Goal: Transaction & Acquisition: Obtain resource

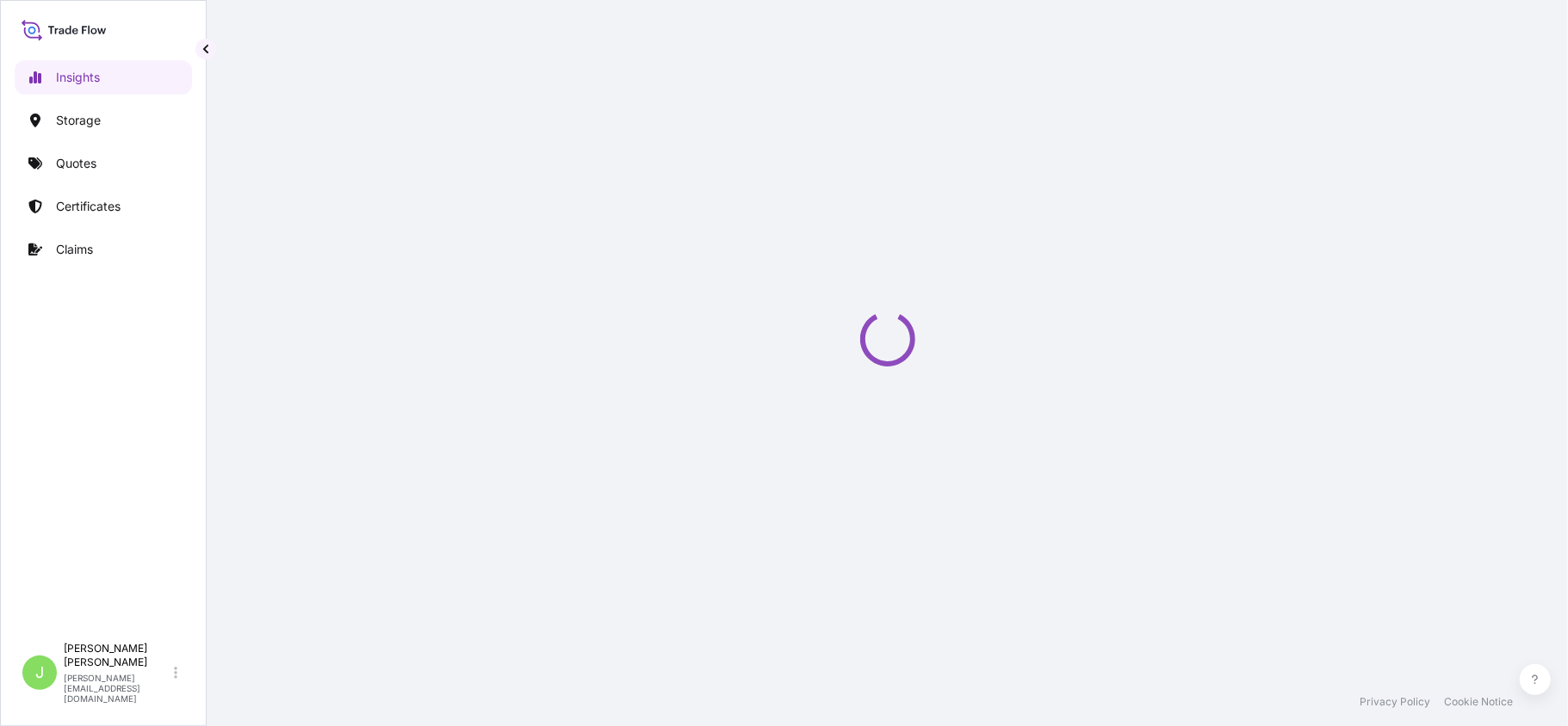
select select "2025"
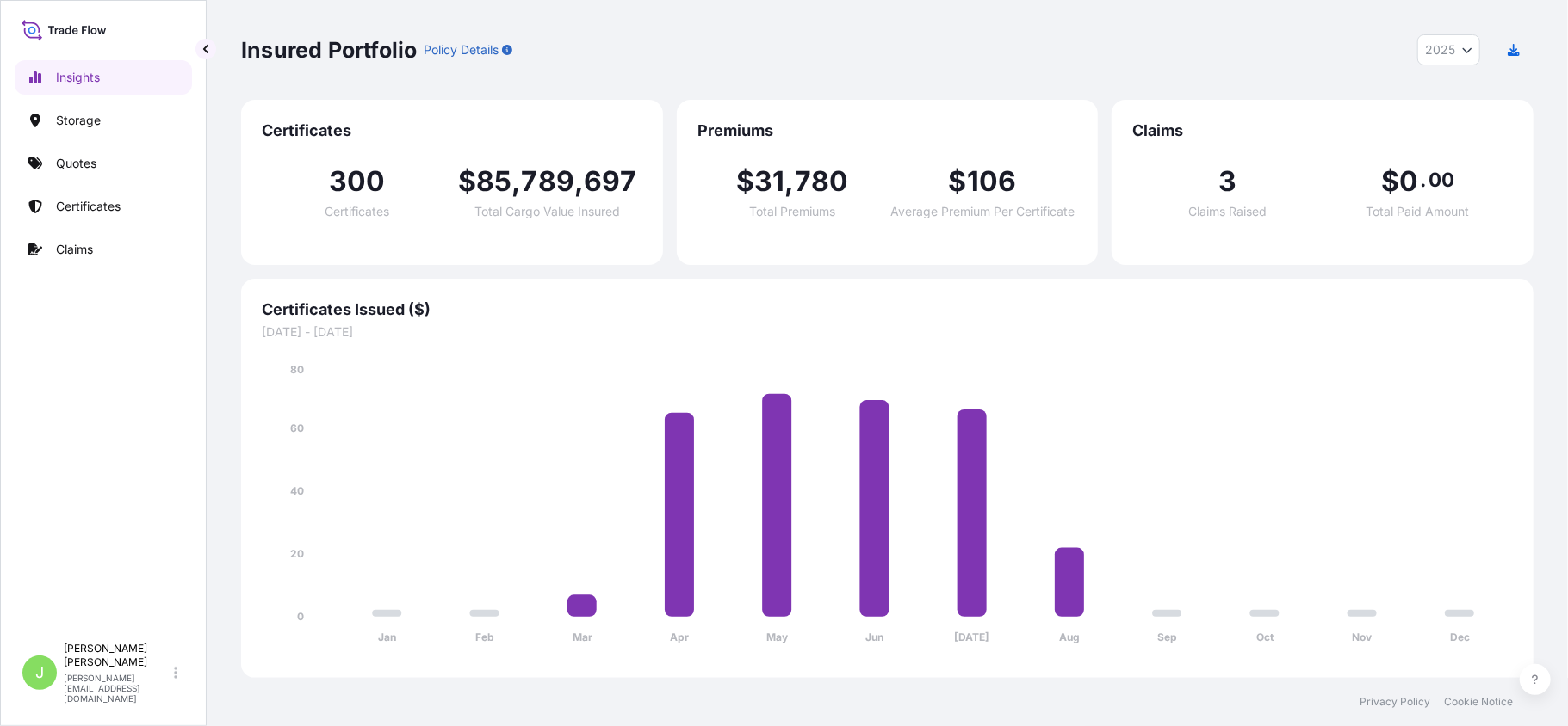
click at [67, 180] on div "Insights Storage Quotes Certificates Claims" at bounding box center [103, 339] width 177 height 590
click at [67, 180] on link "Quotes" at bounding box center [103, 164] width 177 height 34
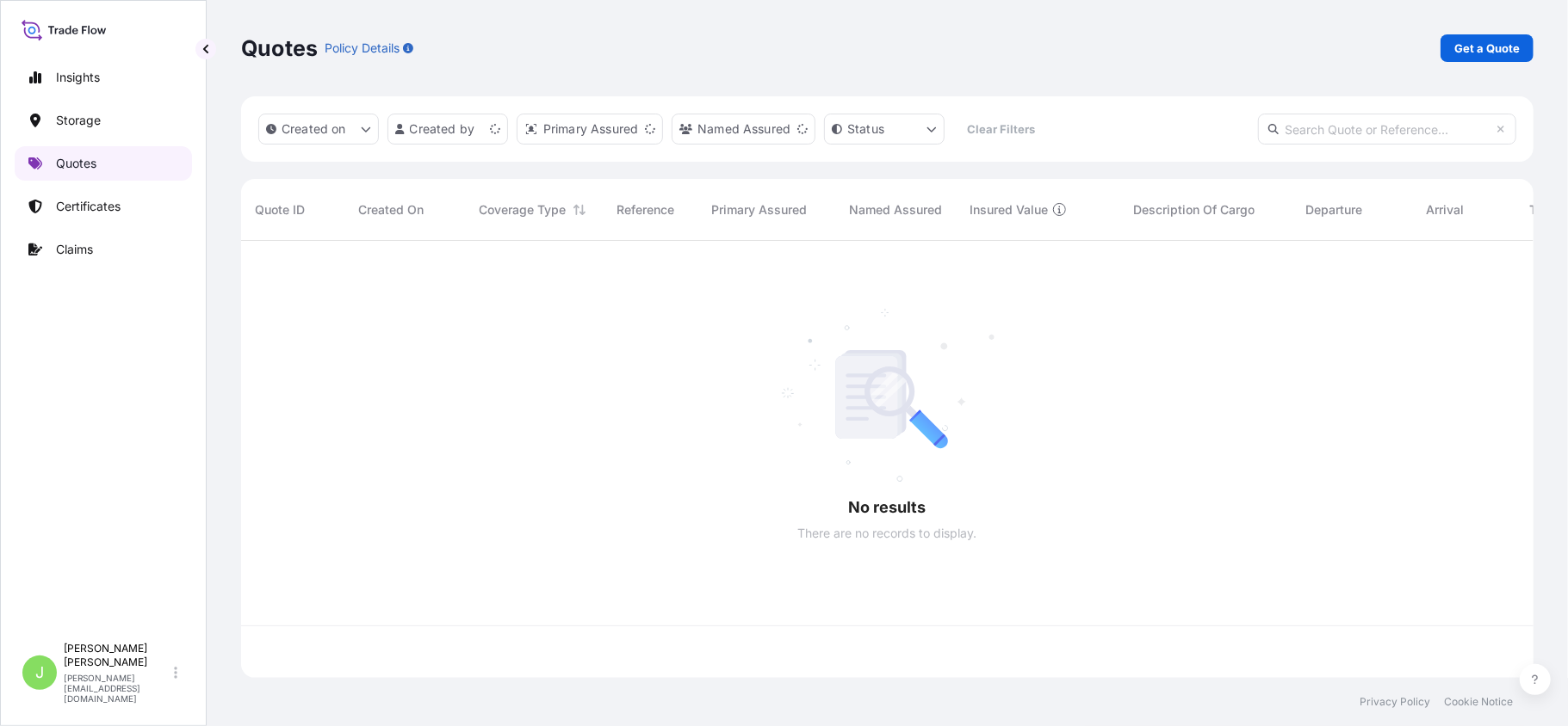
scroll to position [429, 1275]
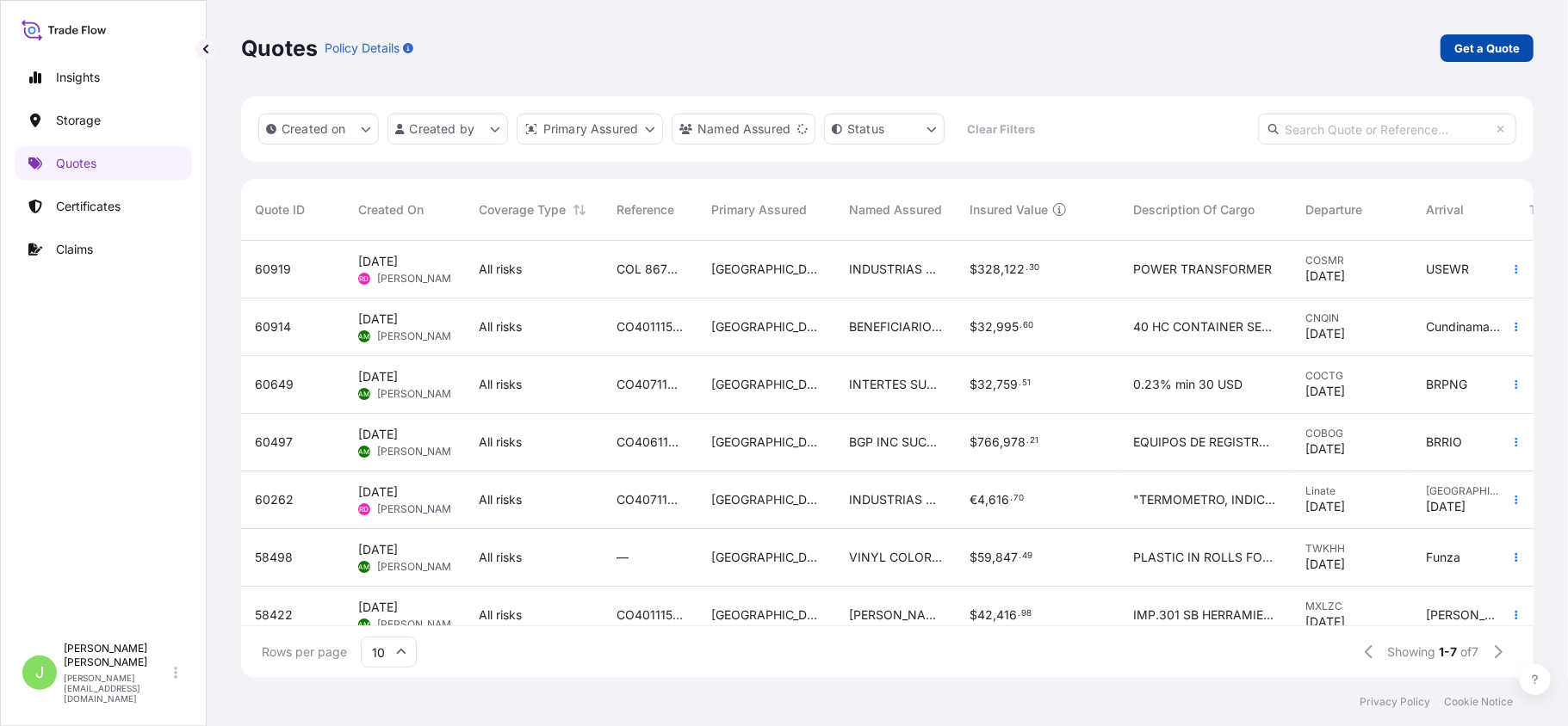
click at [1457, 46] on p "Get a Quote" at bounding box center [1487, 49] width 66 height 17
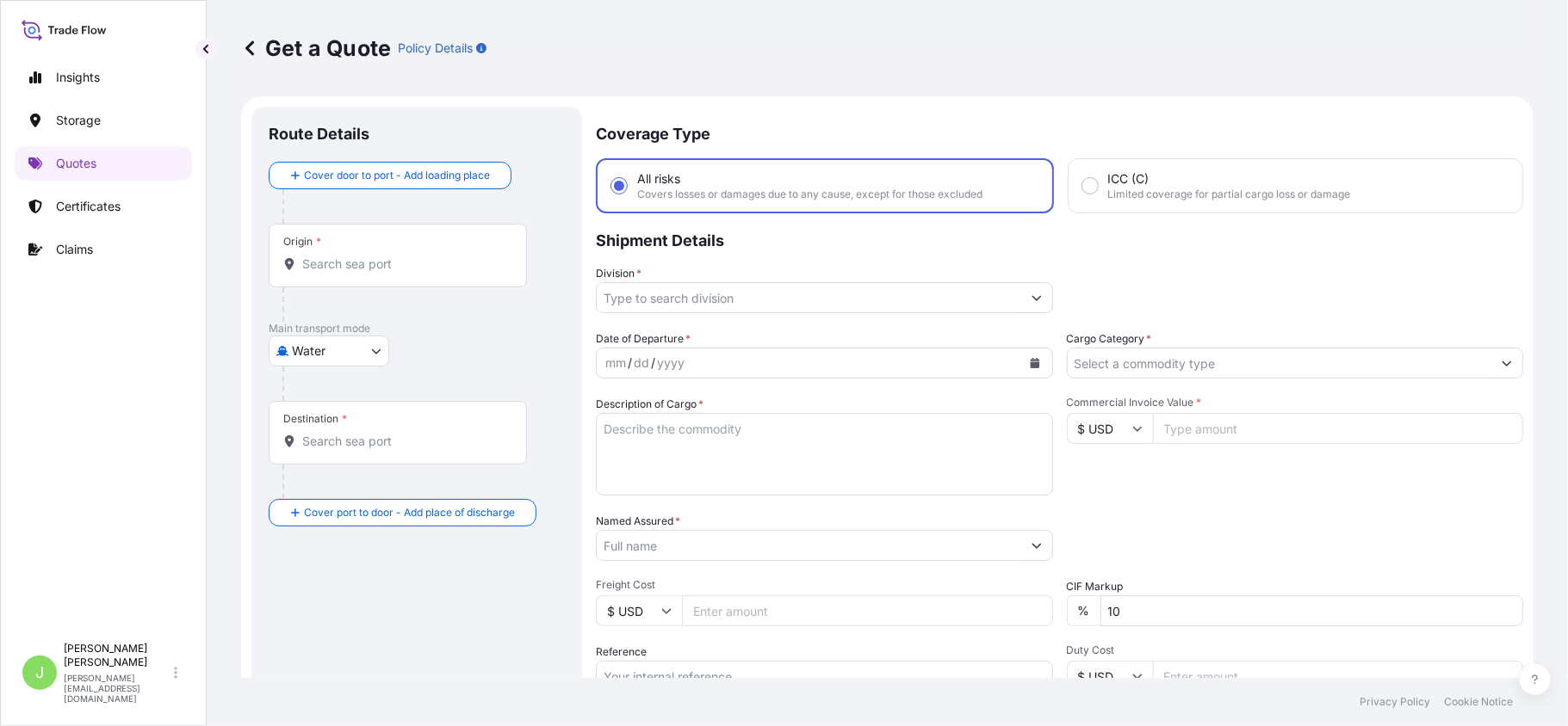
scroll to position [28, 0]
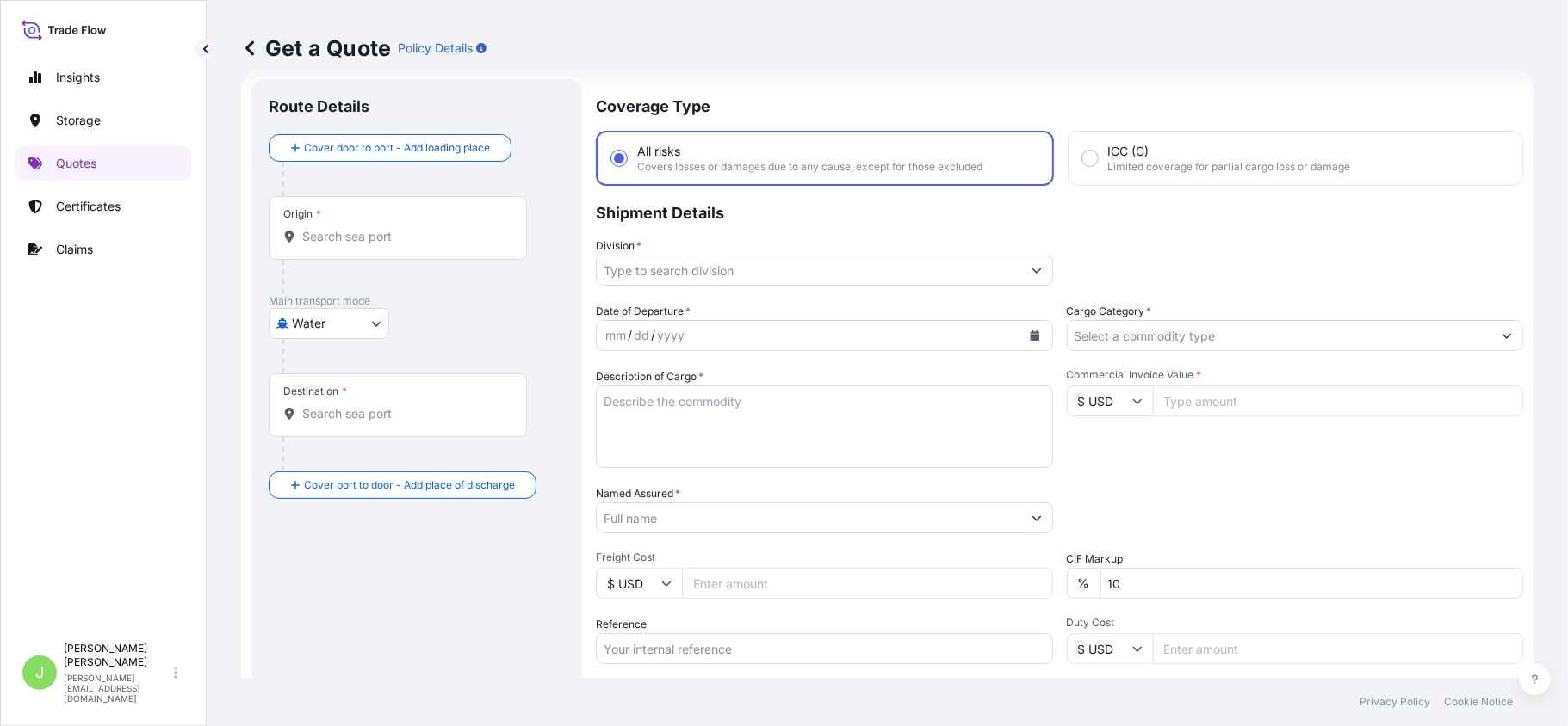
click at [356, 332] on body "Insights Storage Quotes Certificates Claims J [PERSON_NAME] [PERSON_NAME][EMAIL…" at bounding box center [784, 363] width 1568 height 726
click at [339, 359] on div "Air" at bounding box center [329, 368] width 107 height 31
select select "Air"
click at [343, 252] on div "Origin *" at bounding box center [397, 234] width 258 height 64
click at [343, 252] on input "Origin *" at bounding box center [403, 244] width 203 height 17
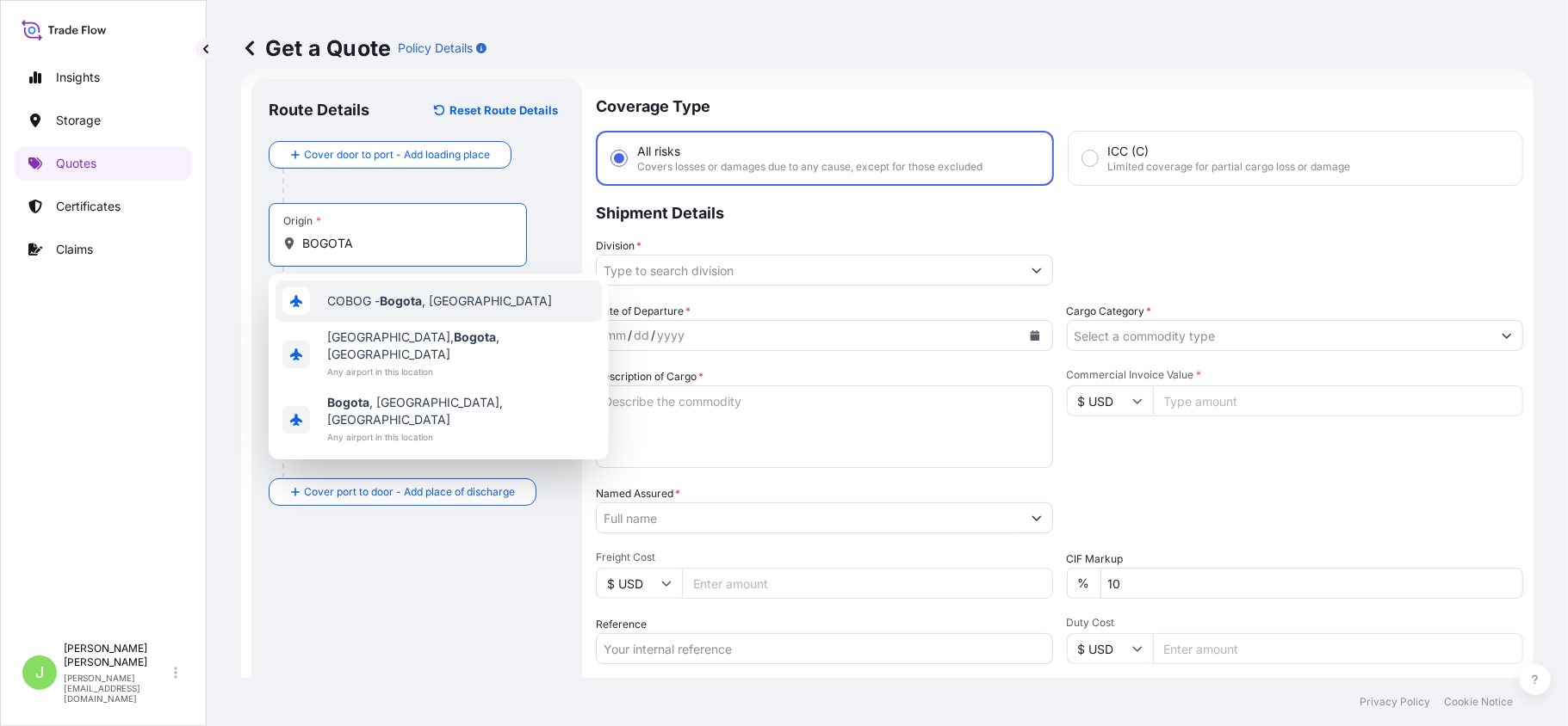
click at [363, 300] on span "COBOG - [GEOGRAPHIC_DATA] , [GEOGRAPHIC_DATA]" at bounding box center [439, 301] width 225 height 17
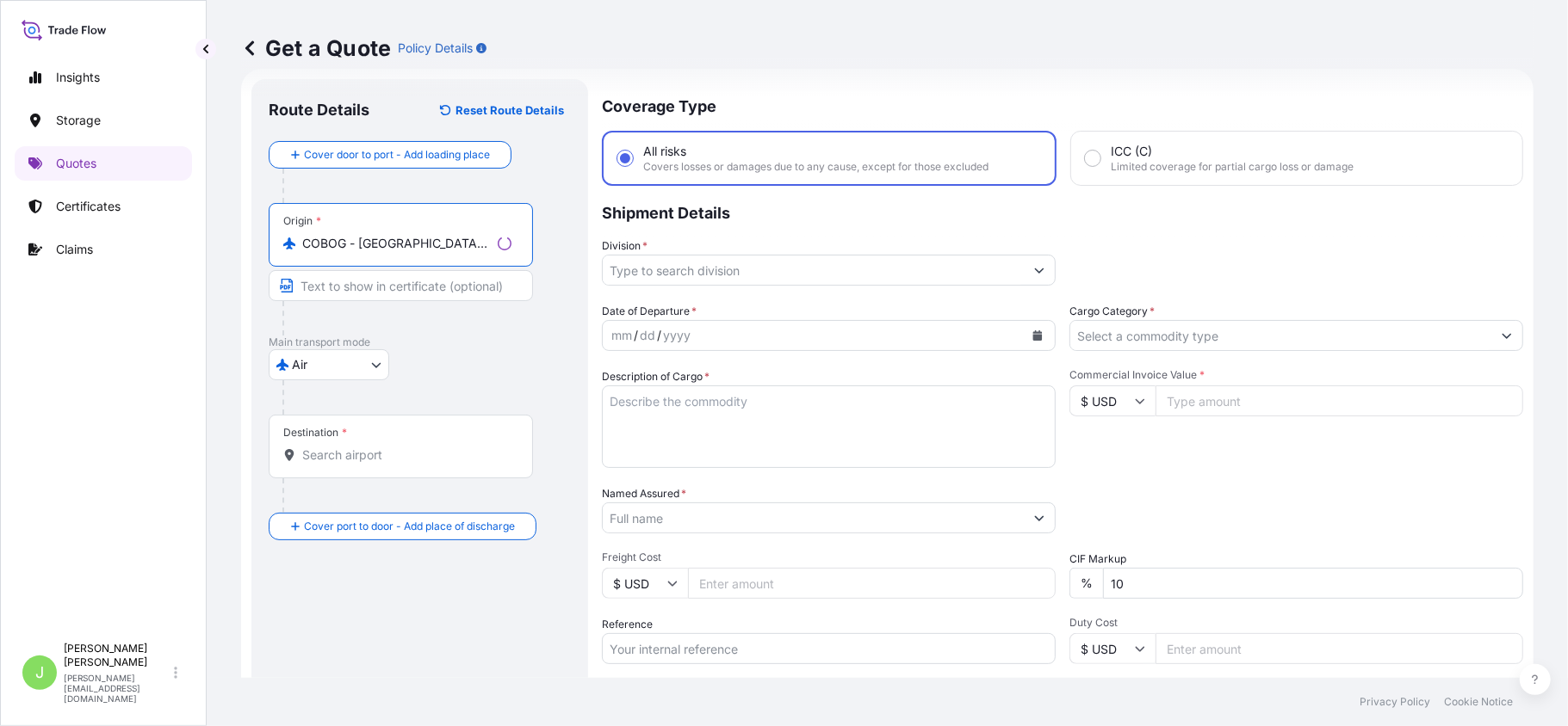
type input "COBOG - [GEOGRAPHIC_DATA], [GEOGRAPHIC_DATA]"
click at [332, 468] on div "Destination *" at bounding box center [400, 446] width 264 height 64
click at [332, 464] on input "Destination *" at bounding box center [407, 455] width 210 height 17
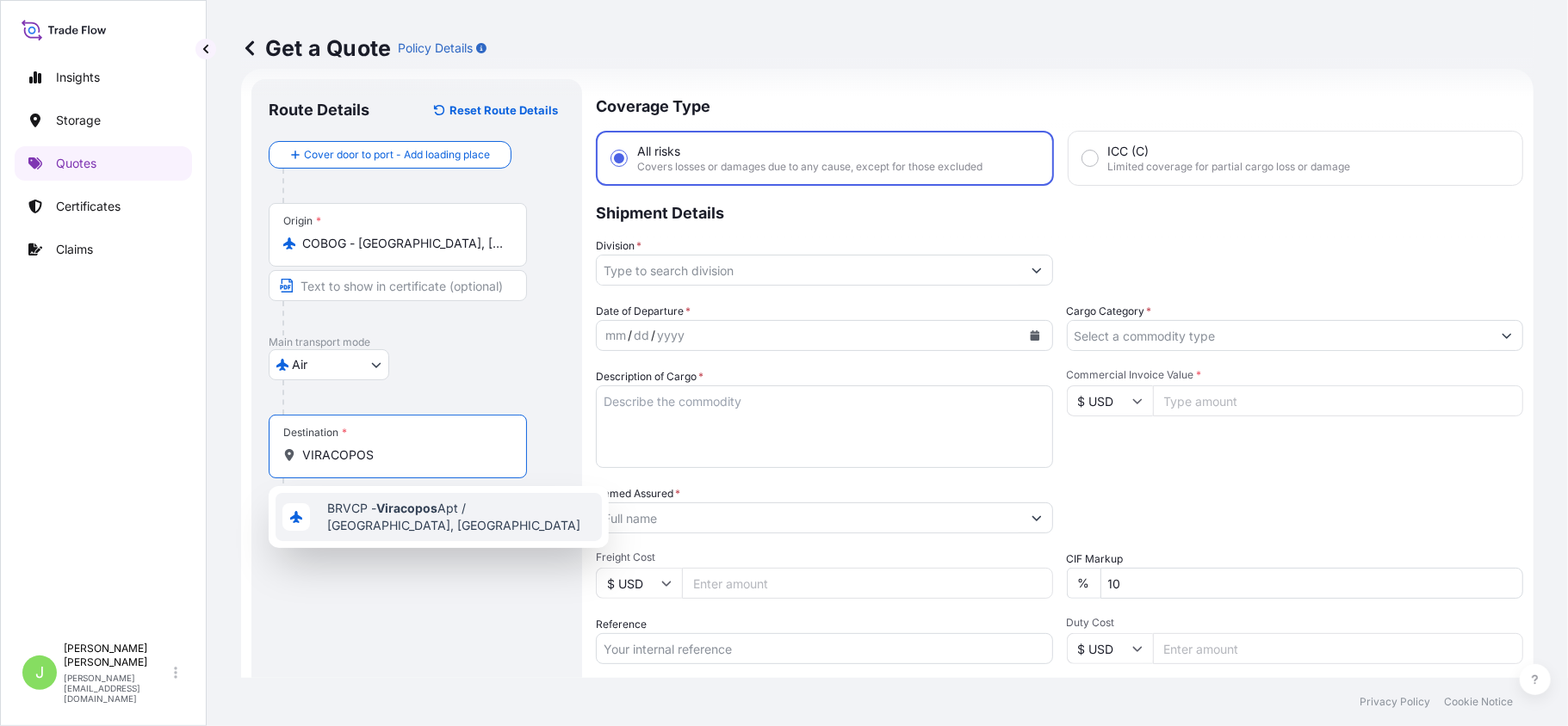
click at [372, 517] on span "BRVCP - Viracopos Apt / [GEOGRAPHIC_DATA], [GEOGRAPHIC_DATA]" at bounding box center [460, 517] width 268 height 34
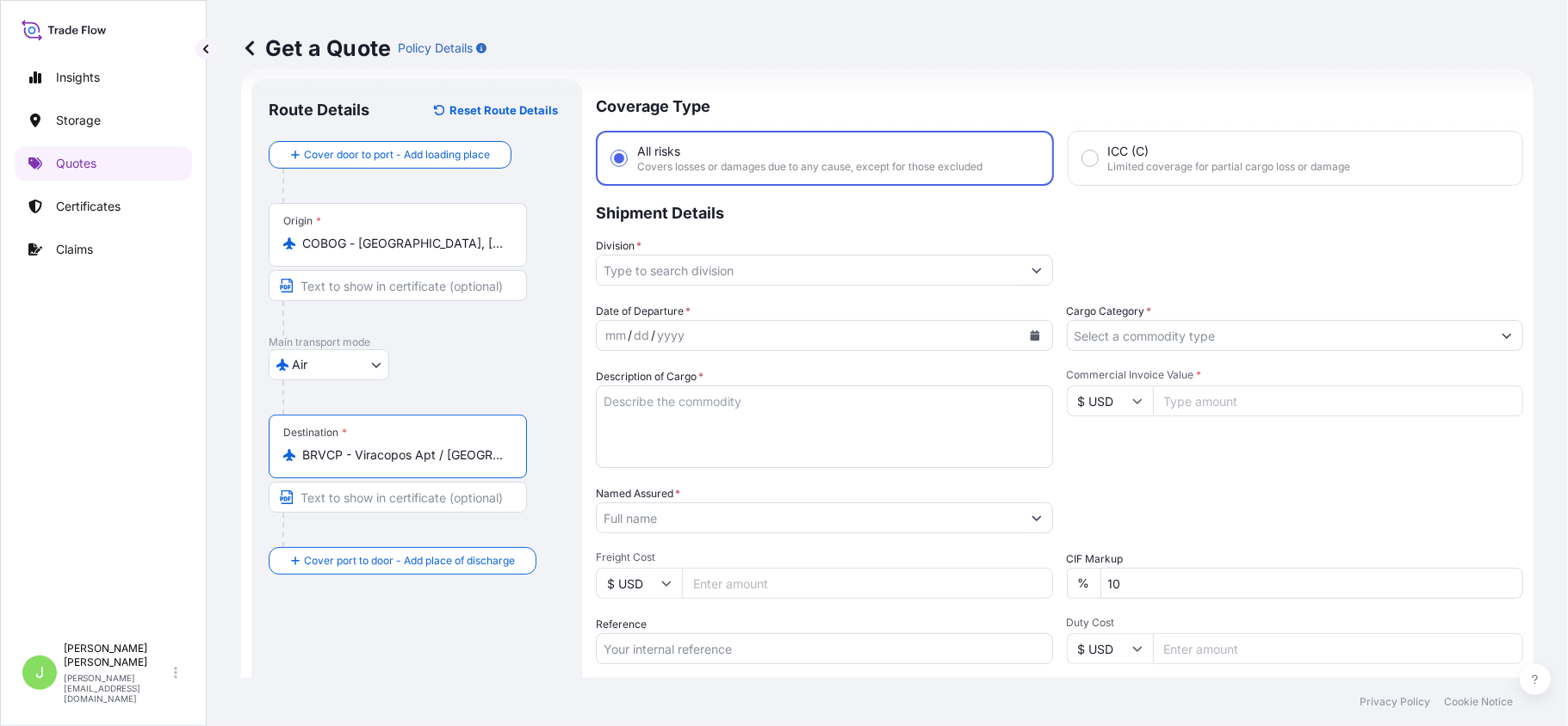
type input "BRVCP - Viracopos Apt / [GEOGRAPHIC_DATA], [GEOGRAPHIC_DATA]"
click at [700, 277] on input "Division *" at bounding box center [808, 270] width 424 height 31
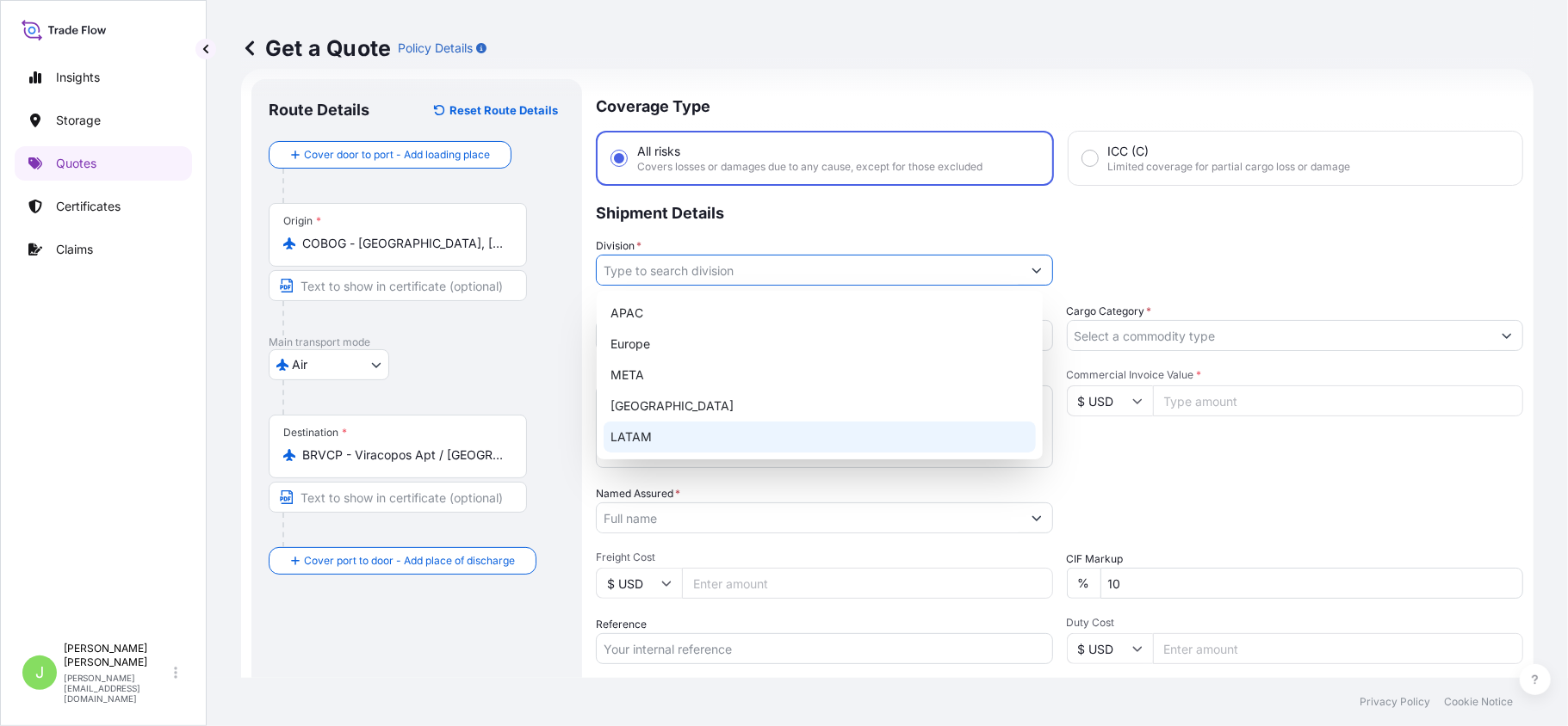
click at [659, 434] on div "LATAM" at bounding box center [820, 437] width 433 height 31
type input "LATAM"
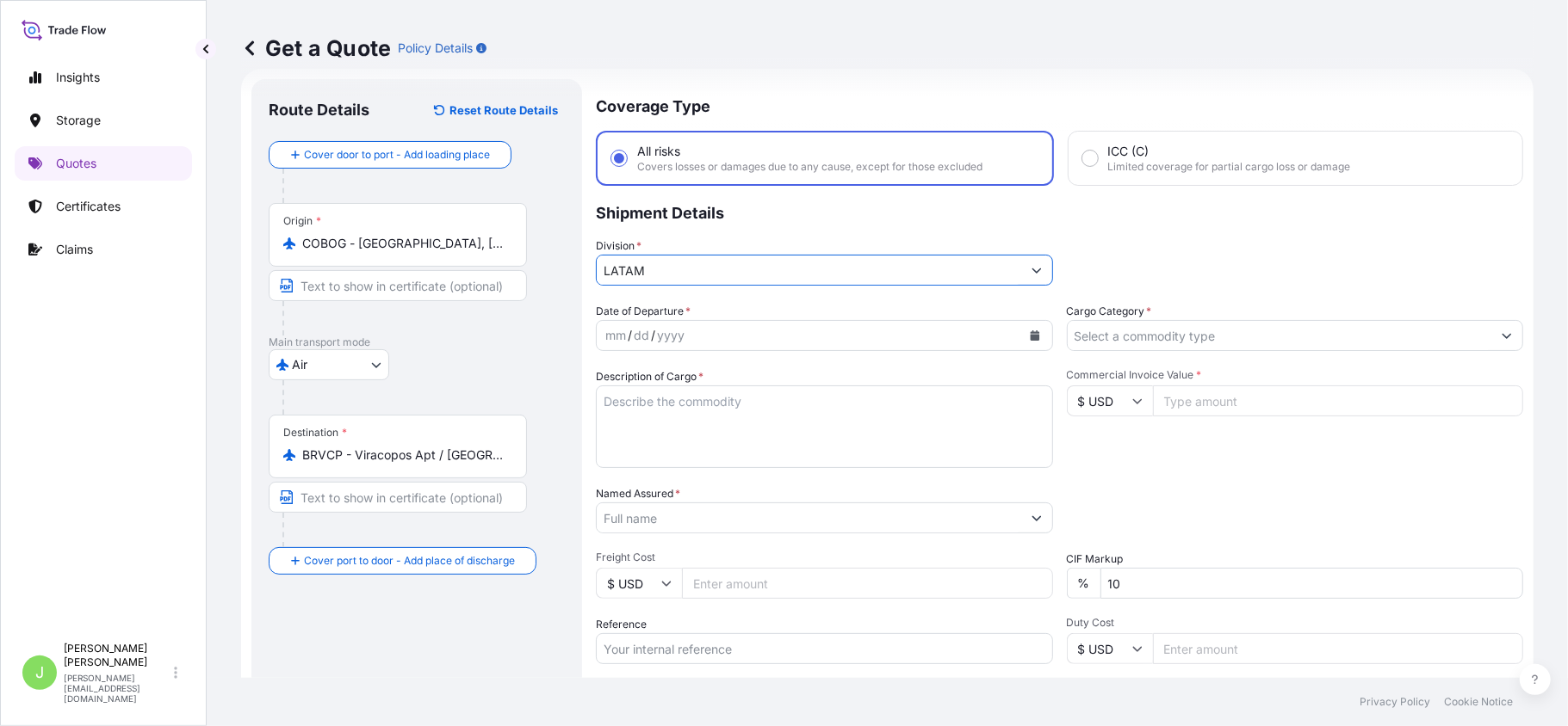
click at [1125, 345] on input "Cargo Category *" at bounding box center [1279, 335] width 424 height 31
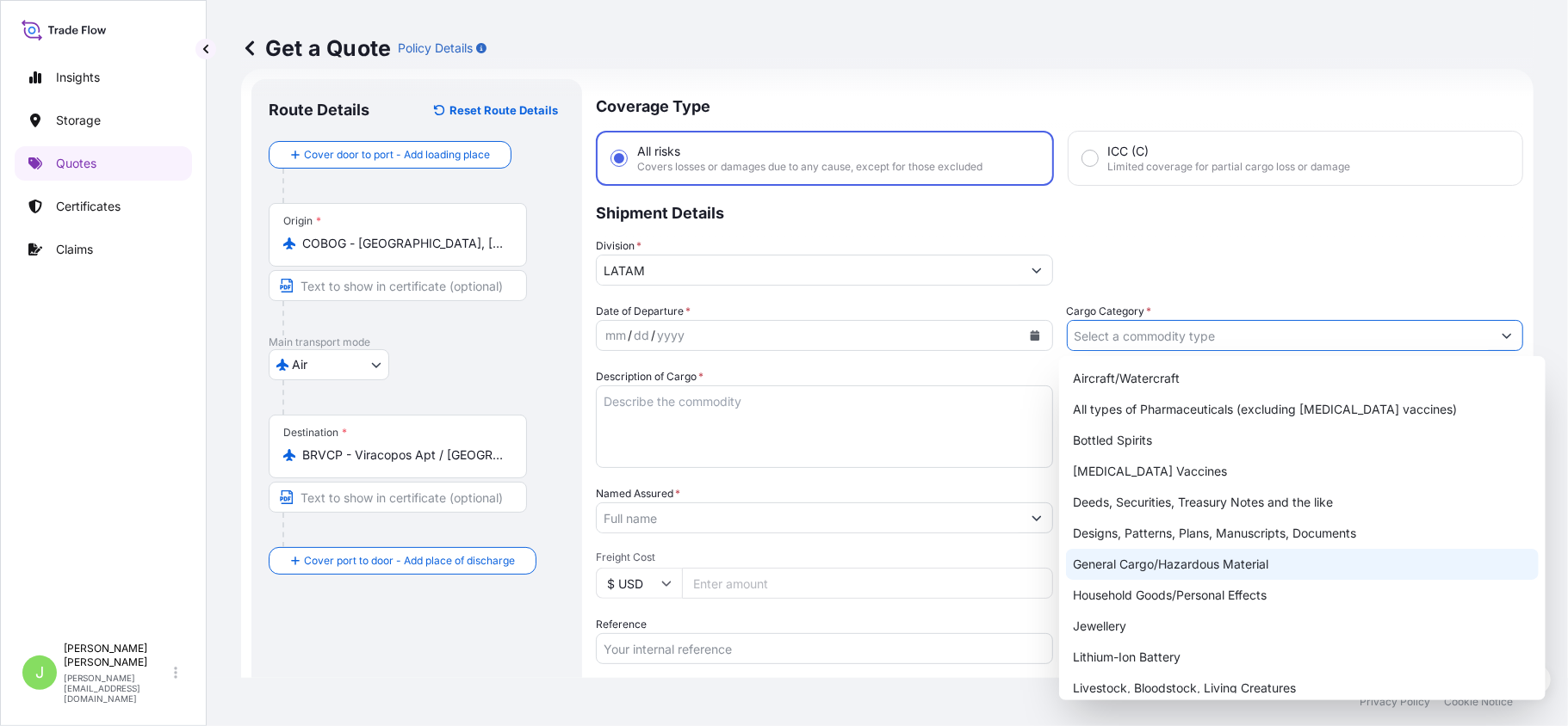
click at [1110, 561] on div "General Cargo/Hazardous Material" at bounding box center [1302, 564] width 473 height 31
type input "General Cargo/Hazardous Material"
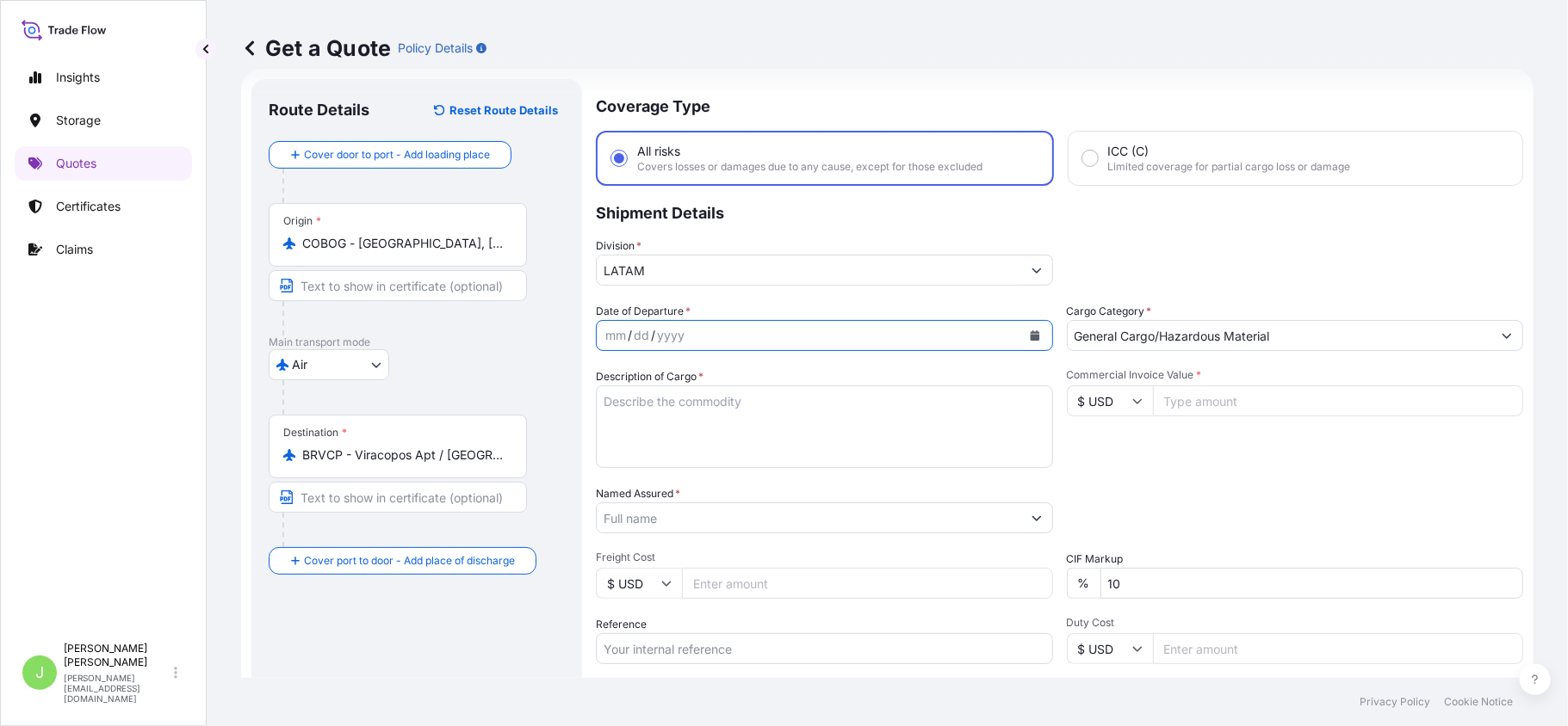
click at [1029, 343] on button "Calendar" at bounding box center [1034, 335] width 28 height 28
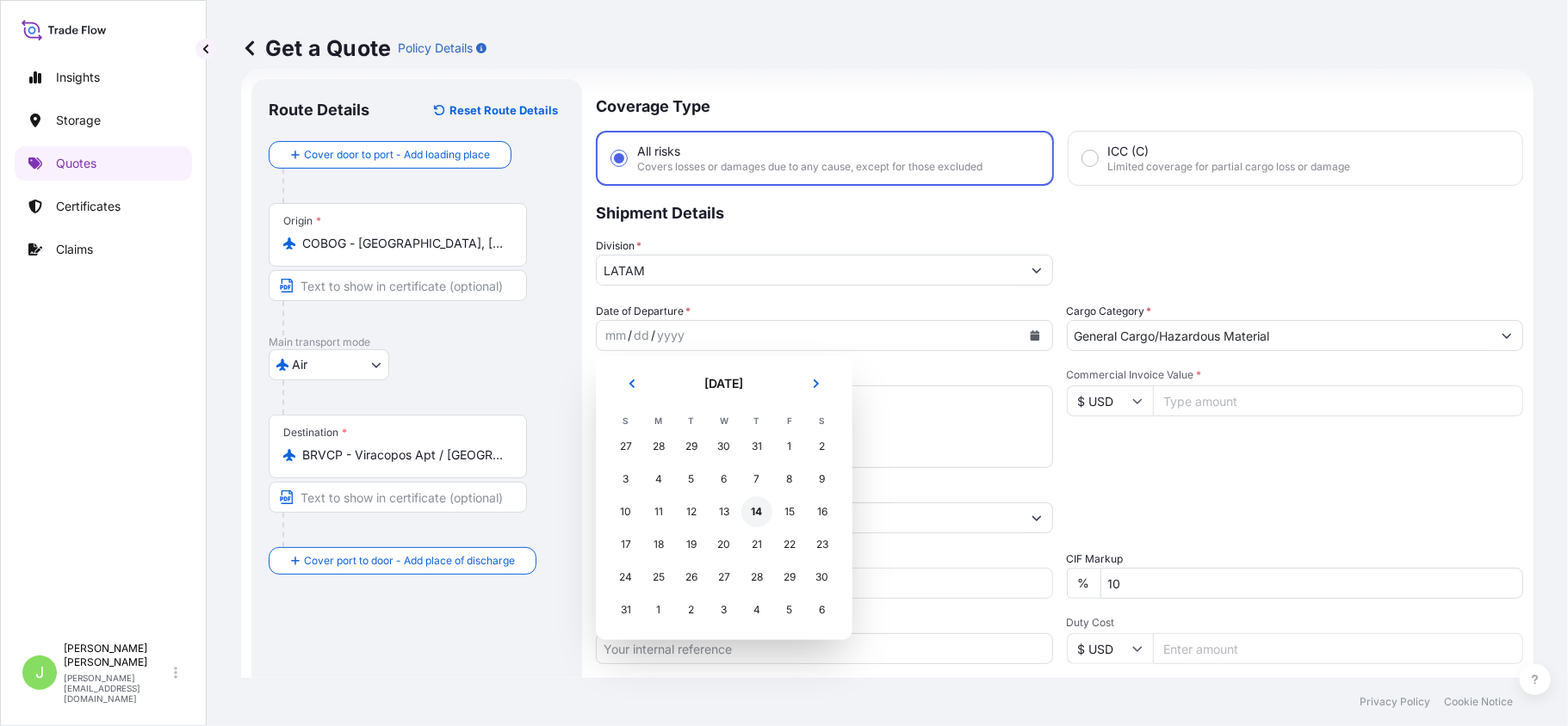
click at [752, 500] on div "14" at bounding box center [757, 512] width 31 height 31
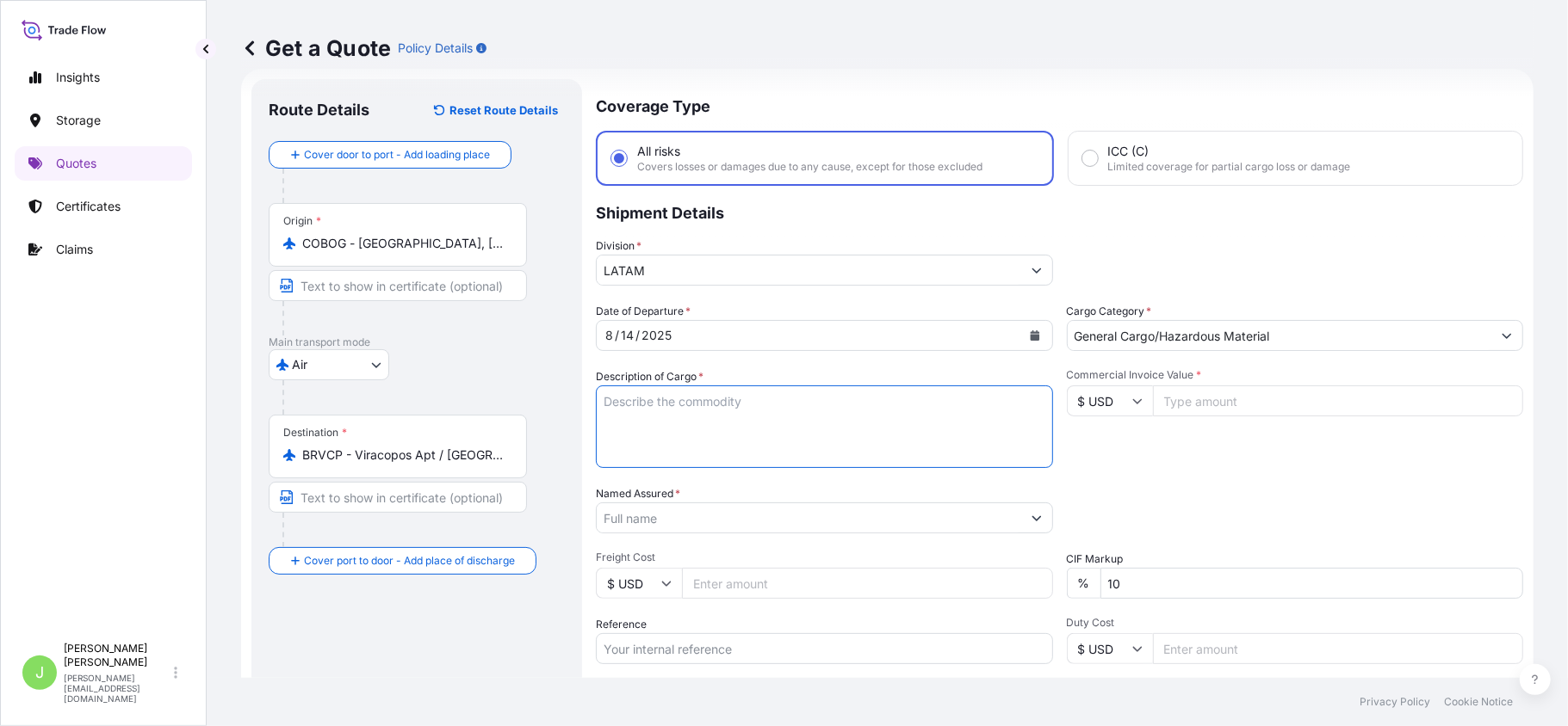
click at [632, 414] on textarea "Description of Cargo *" at bounding box center [825, 427] width 458 height 83
paste textarea "VERSION 4 TUBOS ; AISLADORES DE VIBRACION"
type textarea "VERSION 4 TUBOS ; AISLADORES DE VIBRACION"
click at [748, 523] on input "Named Assured *" at bounding box center [808, 518] width 424 height 31
click at [717, 513] on input "[PERSON_NAME]" at bounding box center [808, 518] width 424 height 31
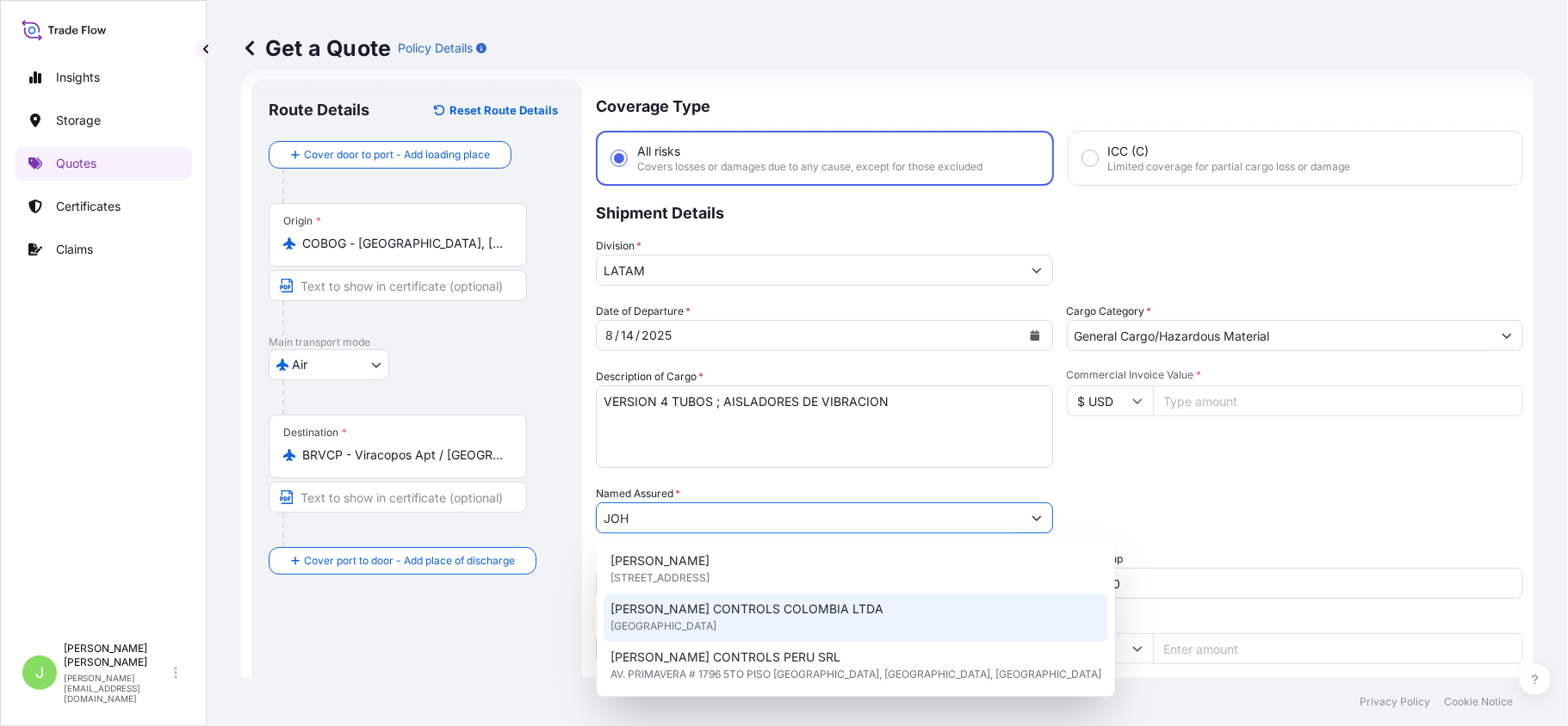
click at [735, 614] on span "[PERSON_NAME] CONTROLS COLOMBIA LTDA" at bounding box center [747, 610] width 273 height 17
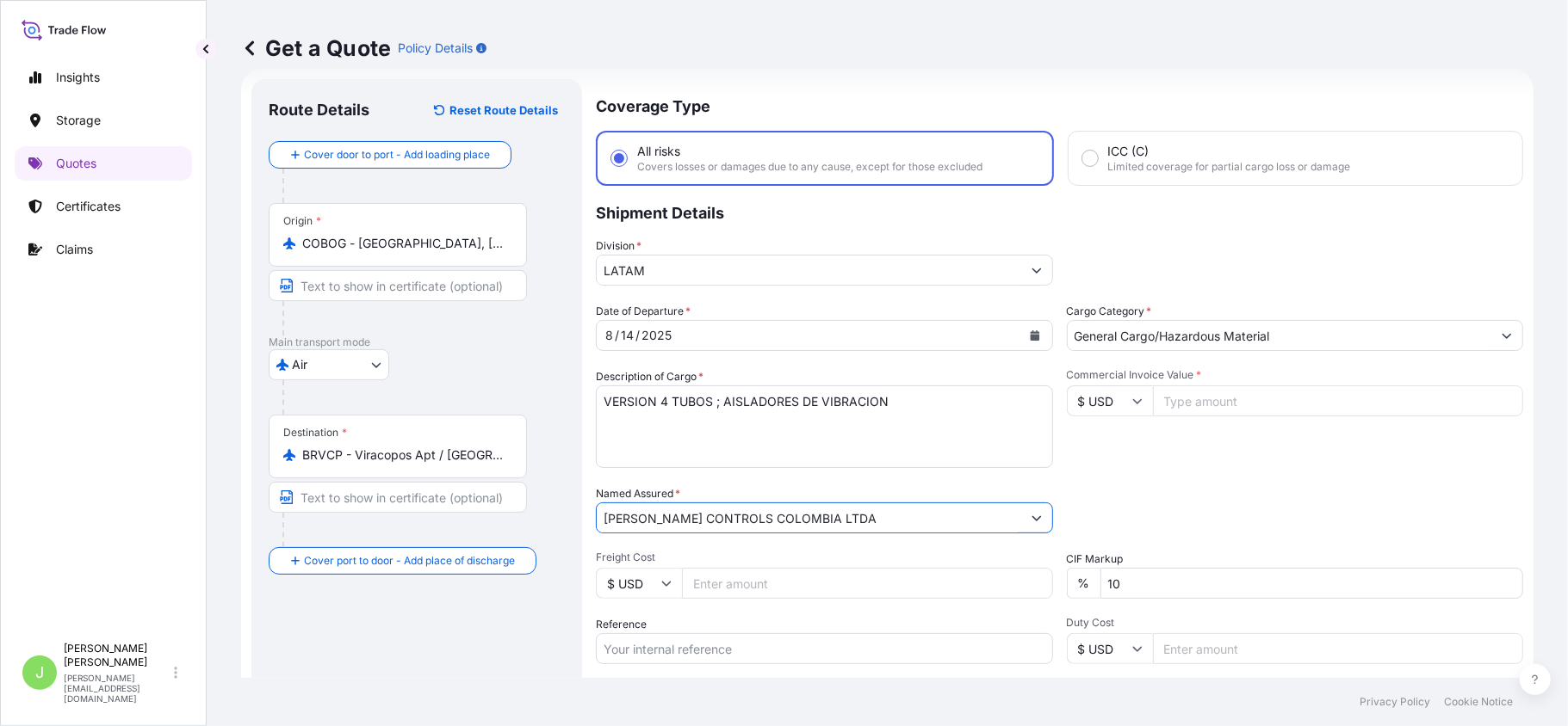
type input "[PERSON_NAME] CONTROLS COLOMBIA LTDA"
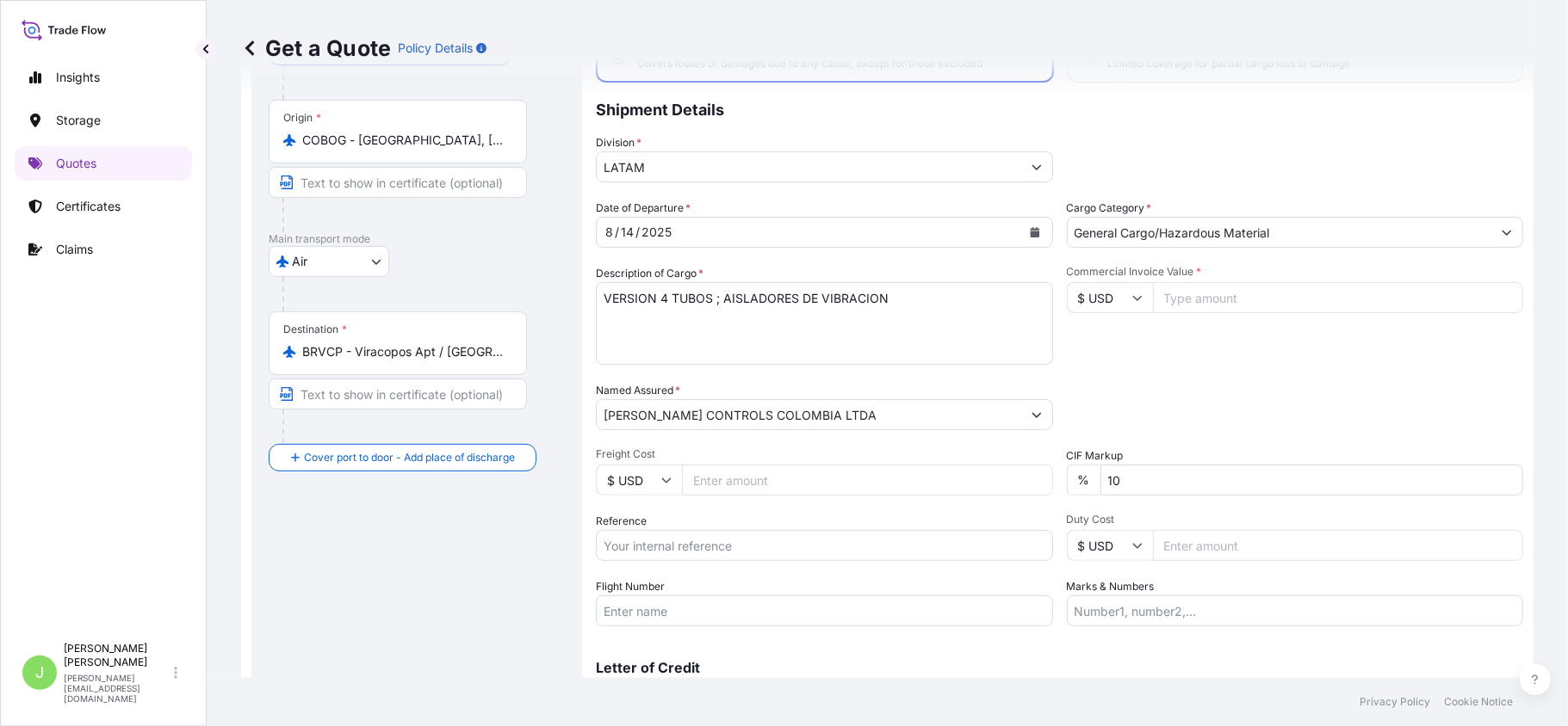
scroll to position [217, 0]
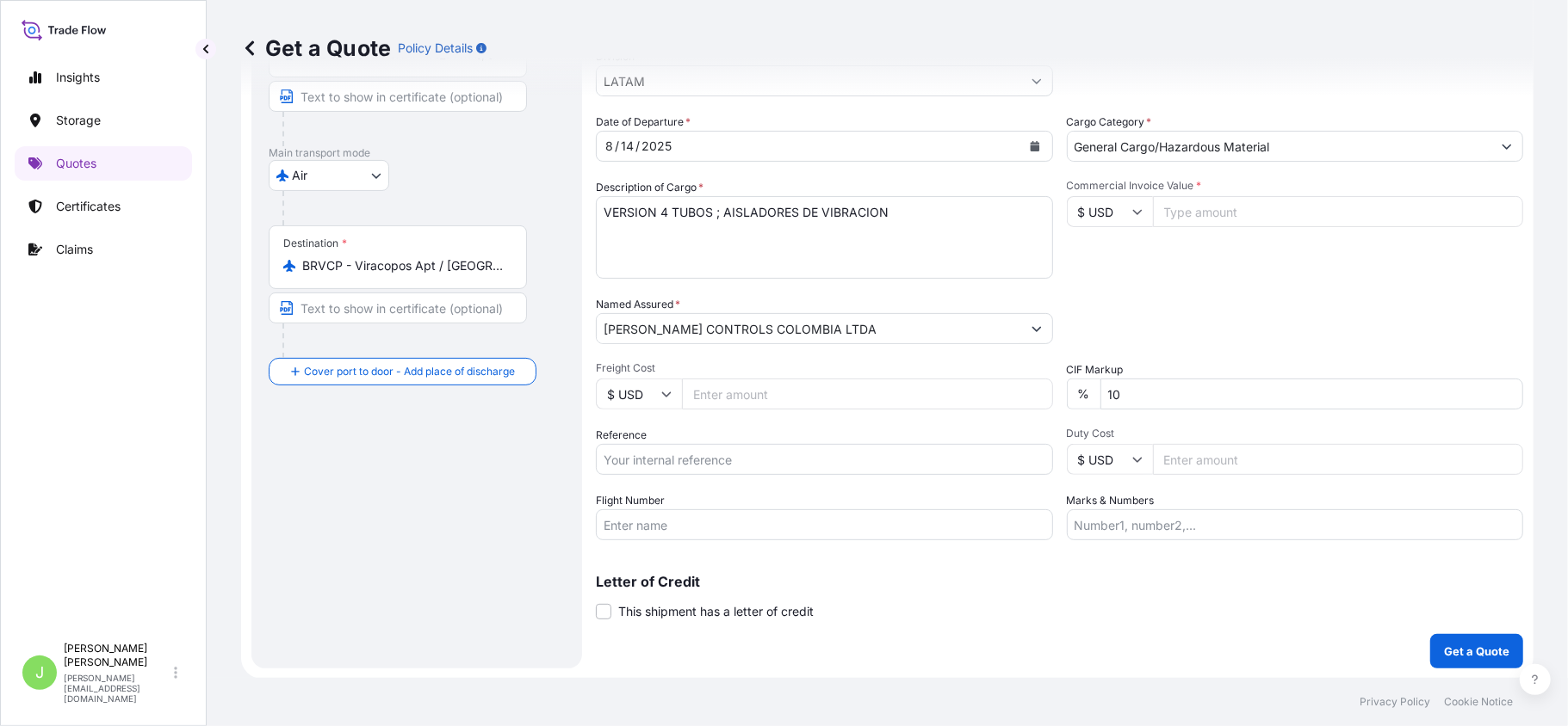
click at [663, 527] on input "Flight Number" at bounding box center [825, 525] width 458 height 31
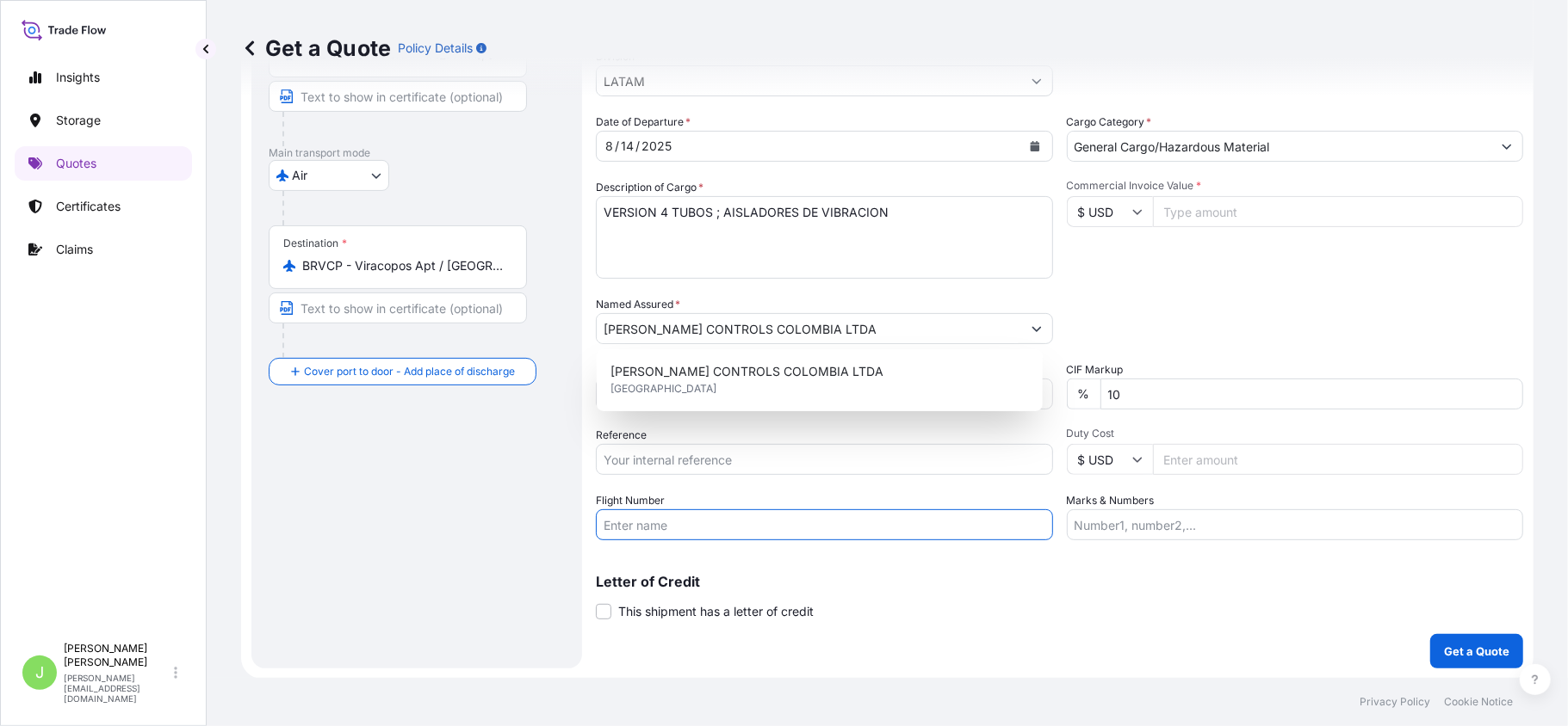
paste input "AV"
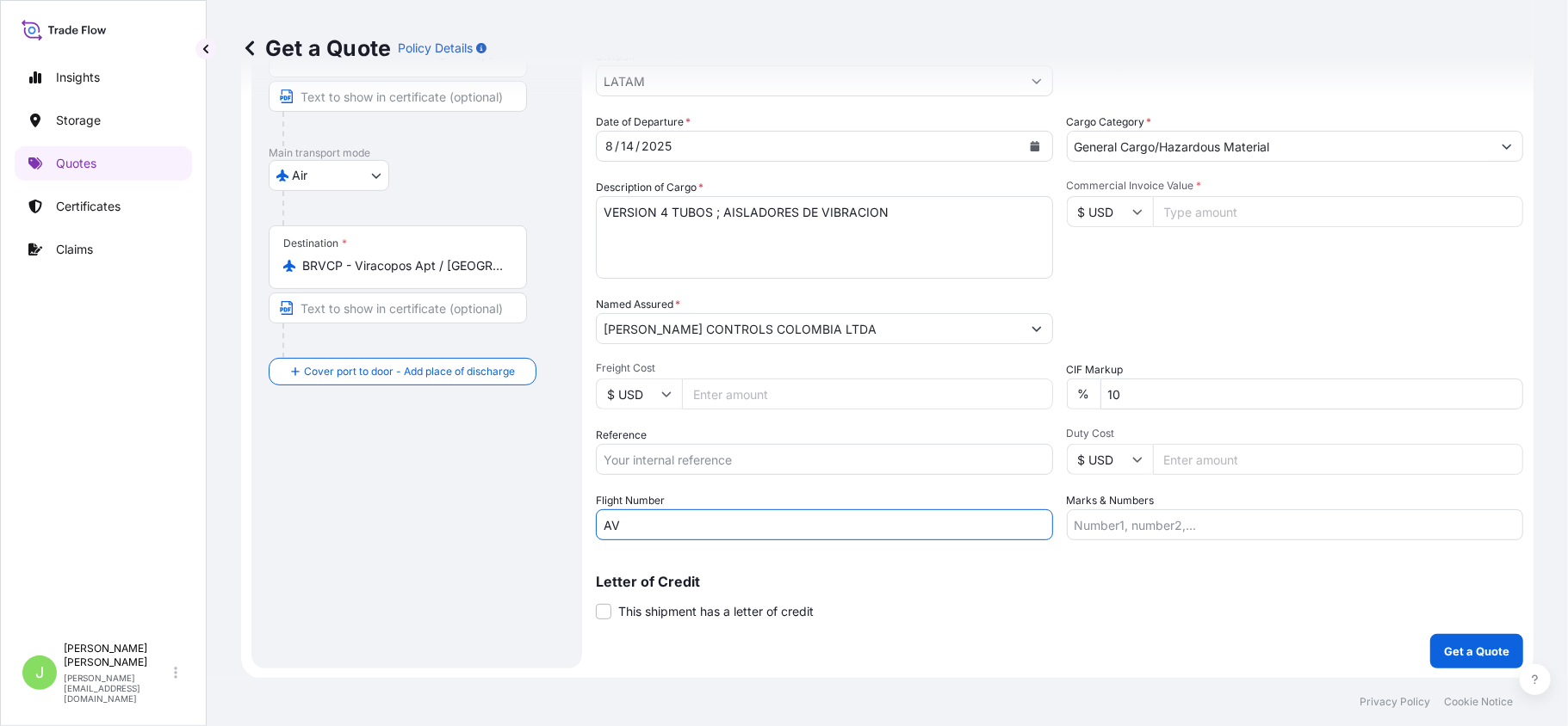
type input "AV"
click at [638, 452] on input "Reference" at bounding box center [825, 459] width 458 height 31
paste input "CO4061151922"
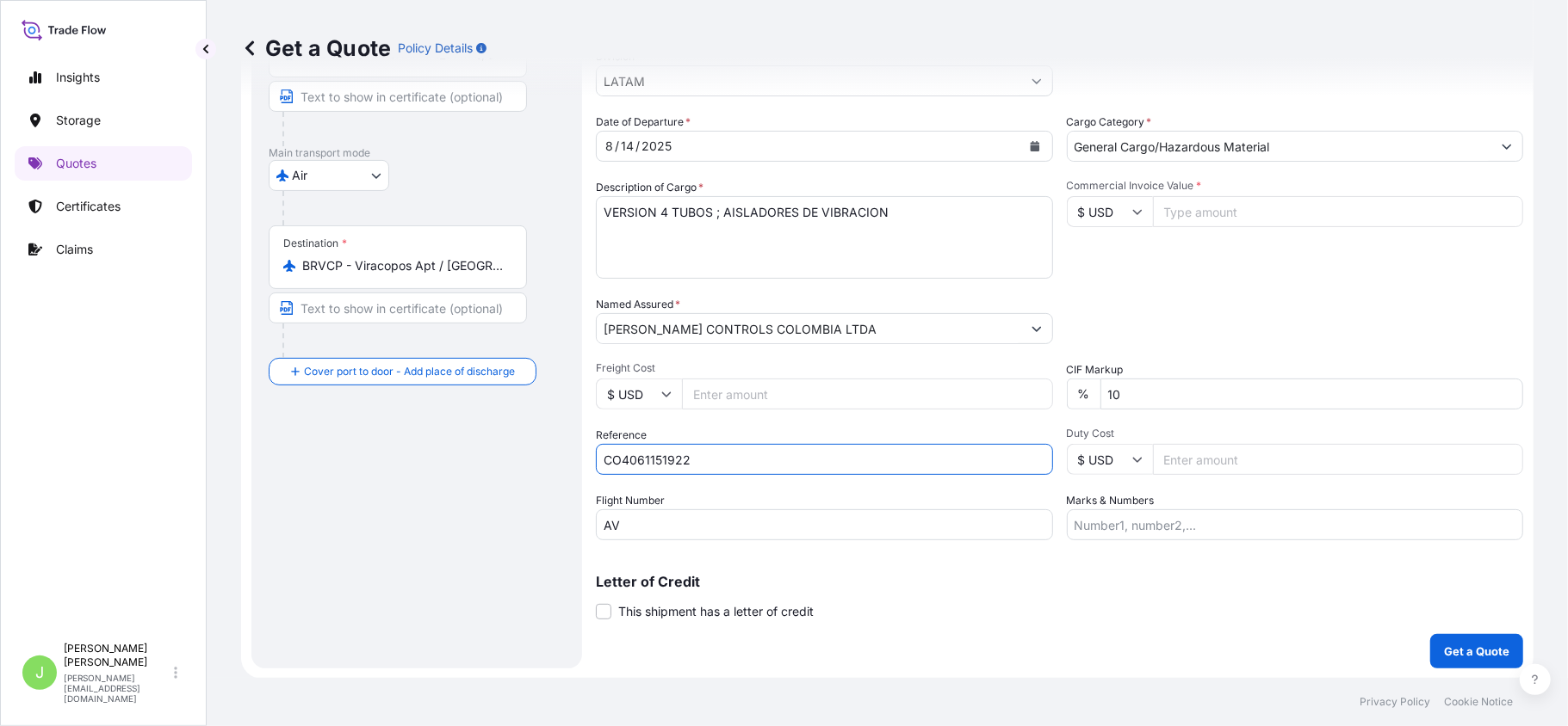
type input "CO4061151922"
click at [1164, 212] on input "Commercial Invoice Value *" at bounding box center [1338, 212] width 371 height 31
type input "2213"
type input "2213.950"
click at [1137, 320] on div "Packing Category Type to search a container mode Please select a primary mode o…" at bounding box center [1295, 320] width 458 height 49
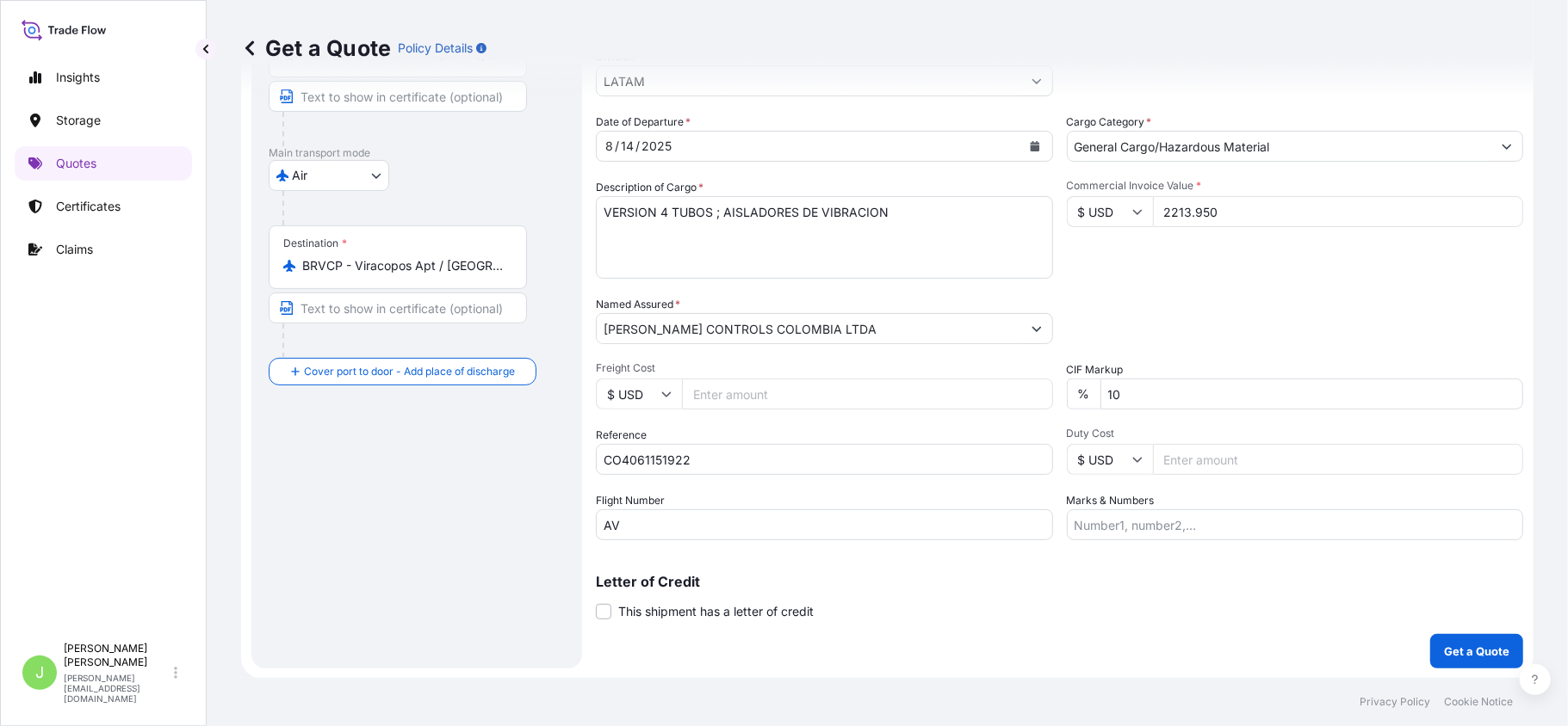
click at [1092, 513] on input "Marks & Numbers" at bounding box center [1295, 525] width 458 height 31
paste input "417-12708091"
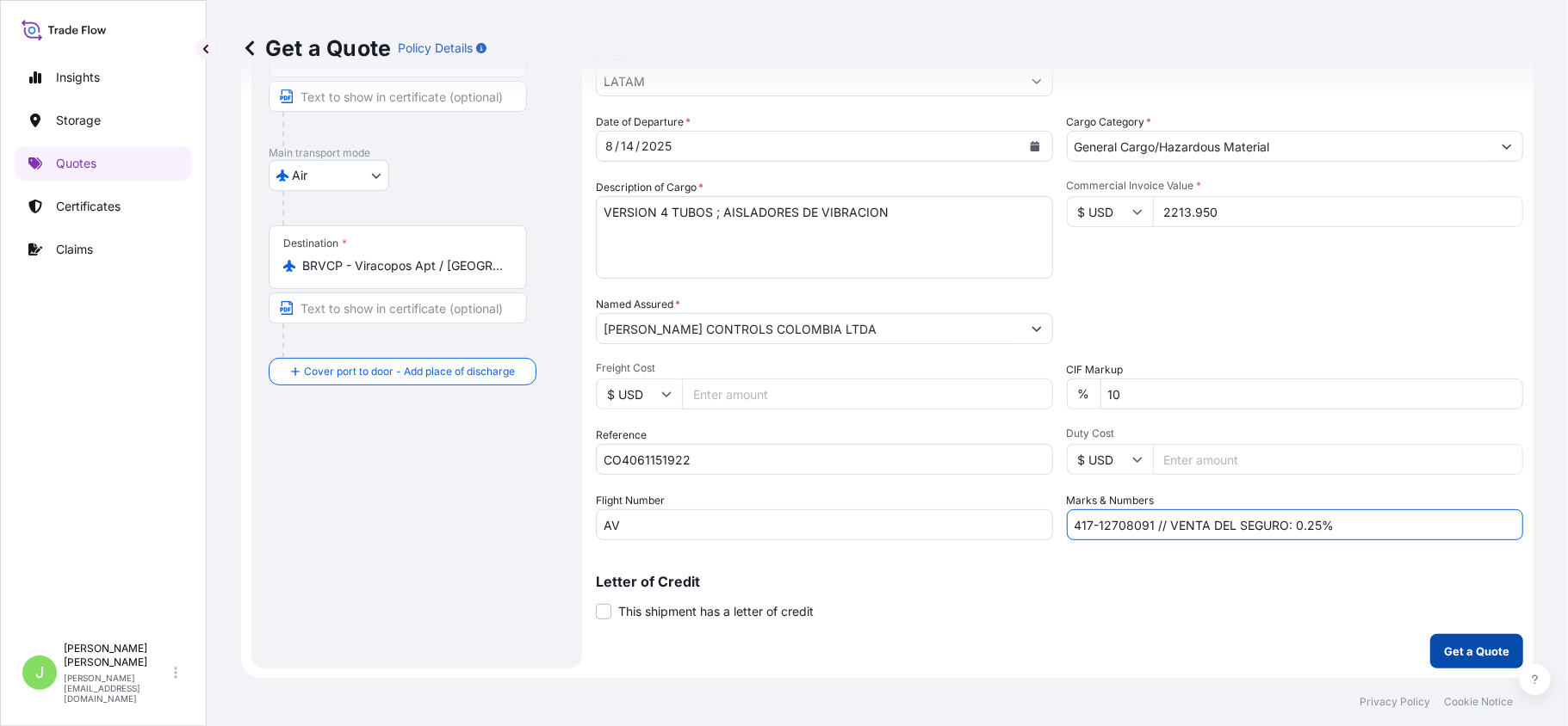
type input "417-12708091 // VENTA DEL SEGURO: 0.25%"
click at [1475, 643] on p "Get a Quote" at bounding box center [1476, 652] width 66 height 17
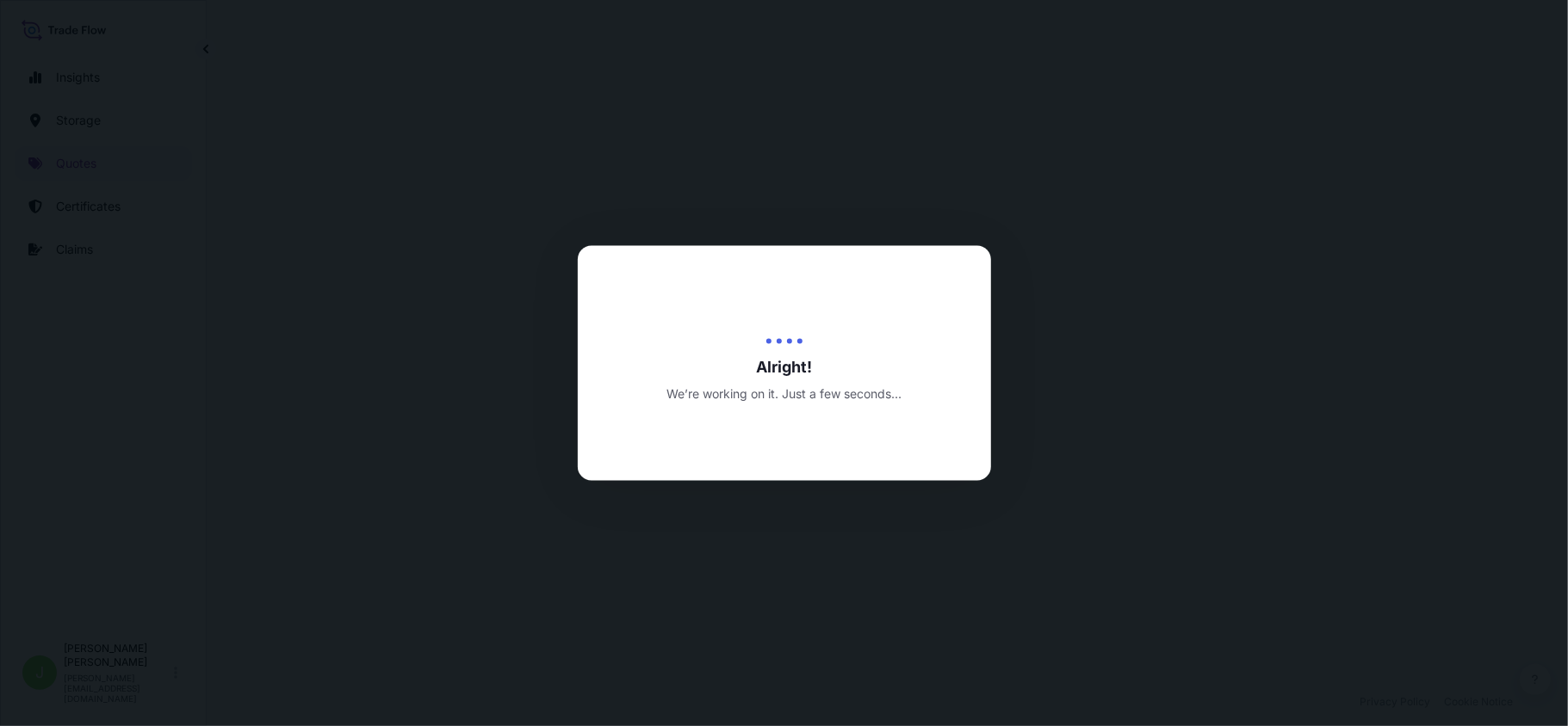
select select "Air"
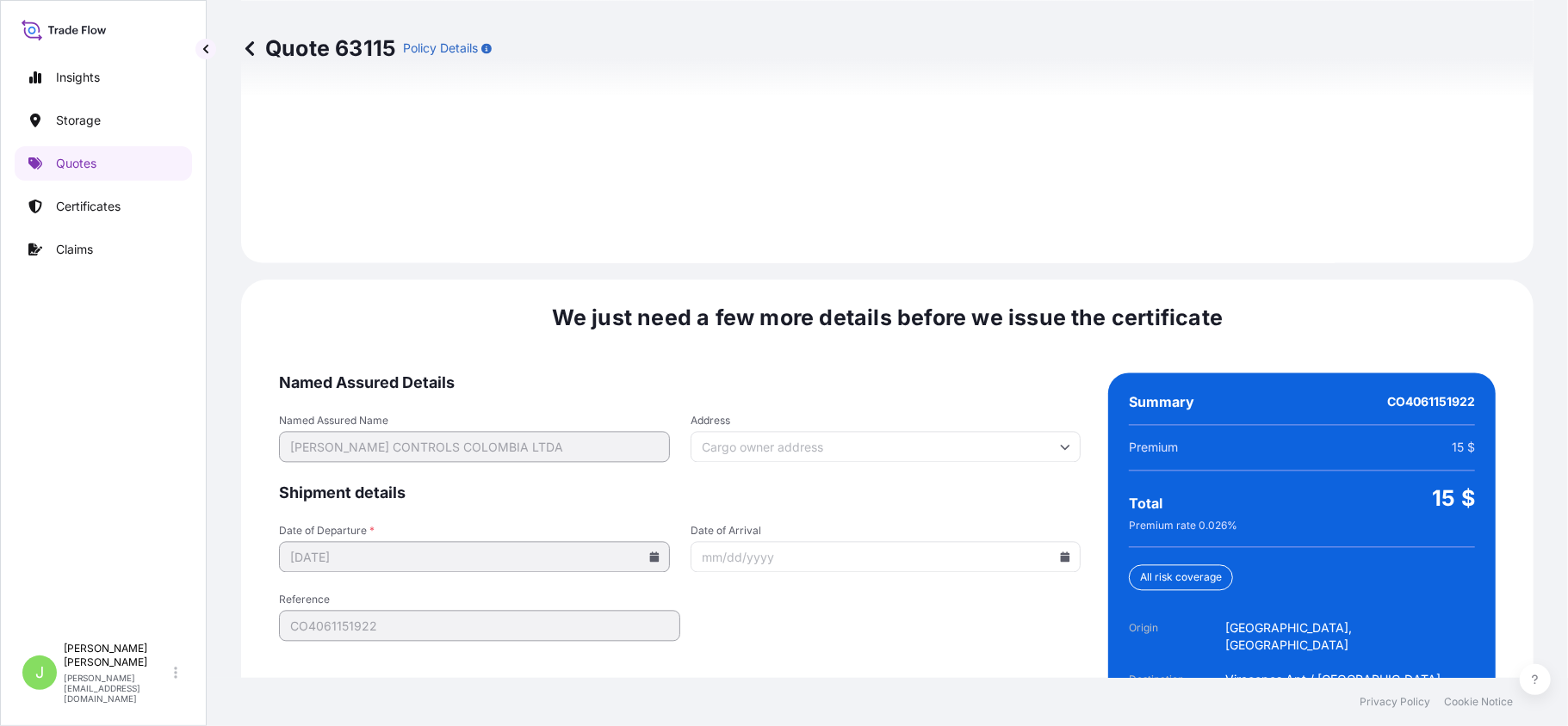
scroll to position [2520, 0]
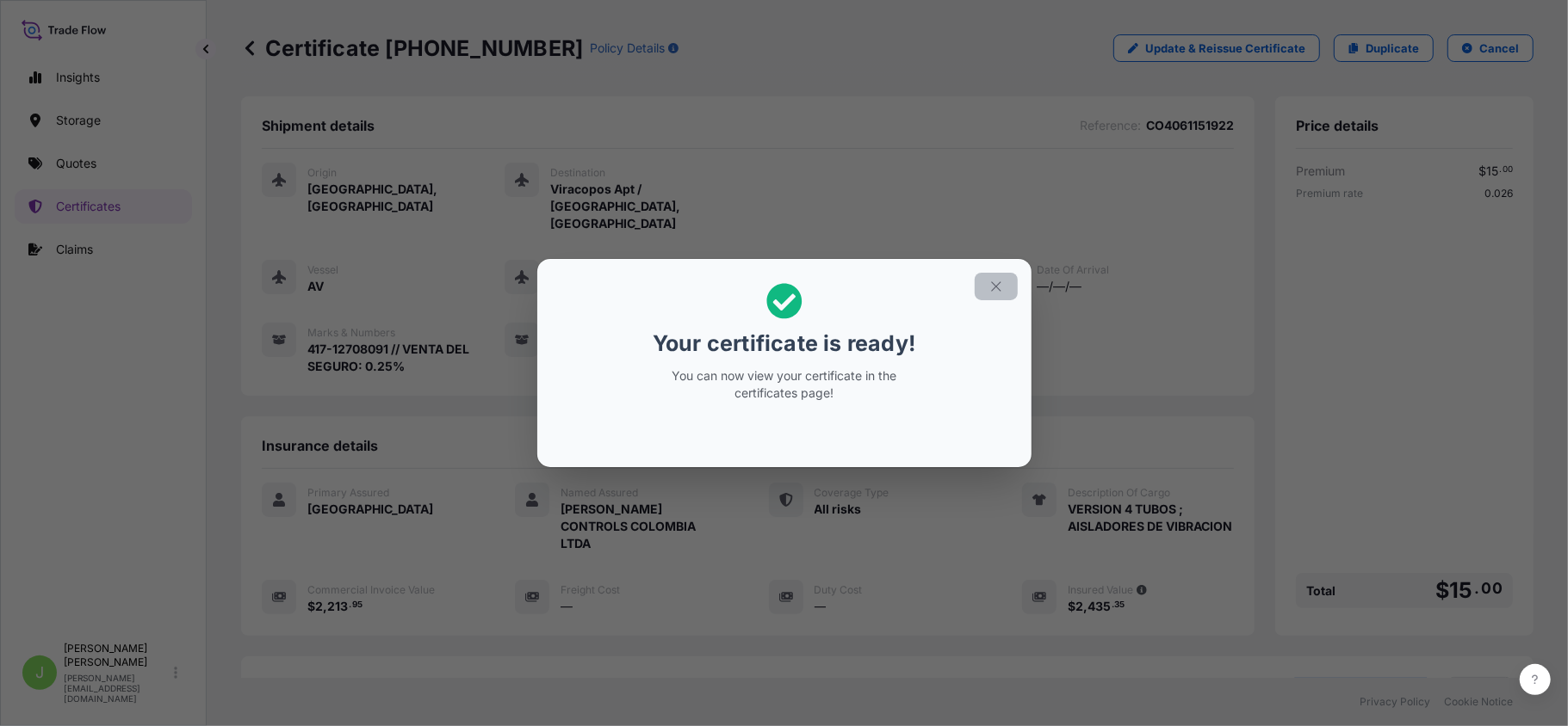
click at [997, 290] on icon "button" at bounding box center [996, 286] width 10 height 10
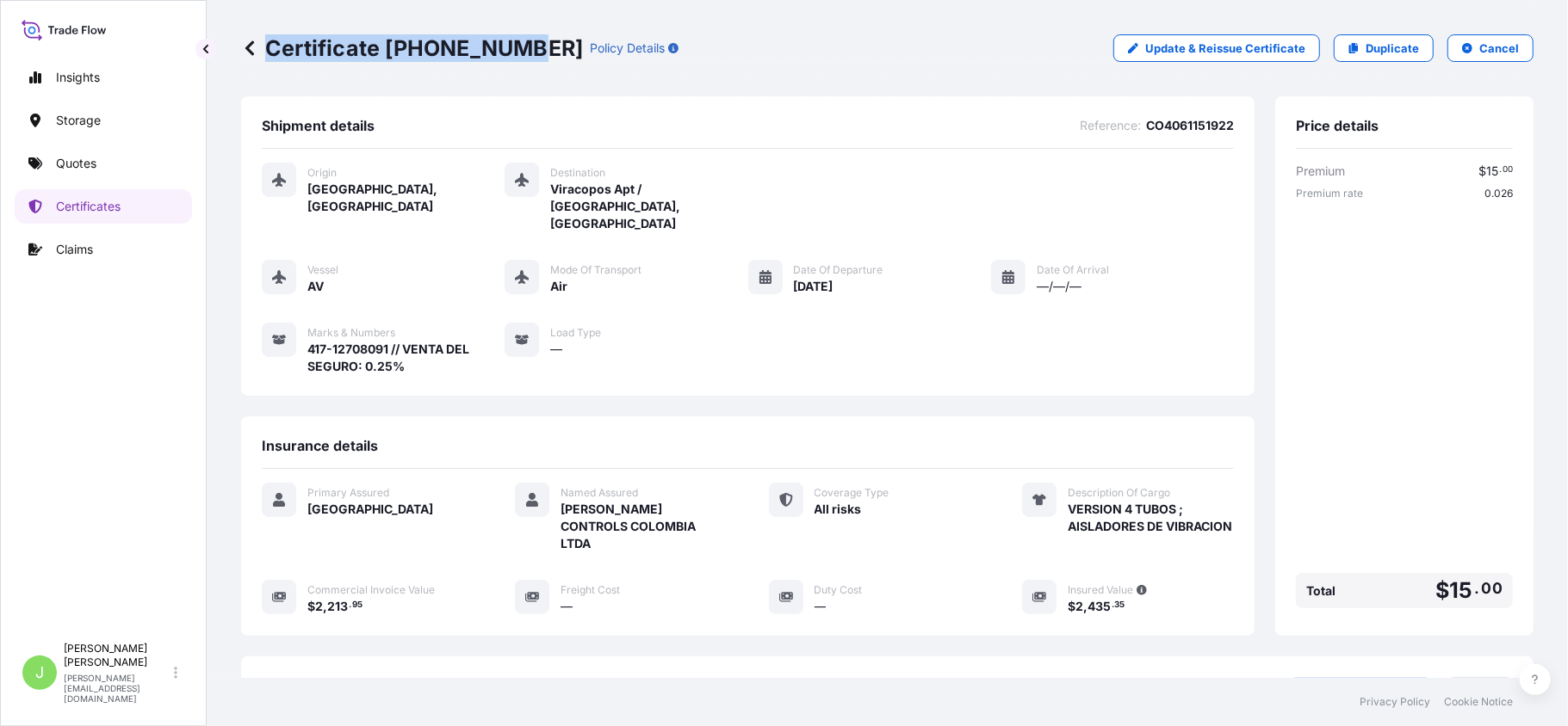
drag, startPoint x: 270, startPoint y: 40, endPoint x: 512, endPoint y: 34, distance: 242.1
click at [512, 34] on p "Certificate [PHONE_NUMBER]" at bounding box center [412, 48] width 342 height 28
copy p "Certificate [PHONE_NUMBER]"
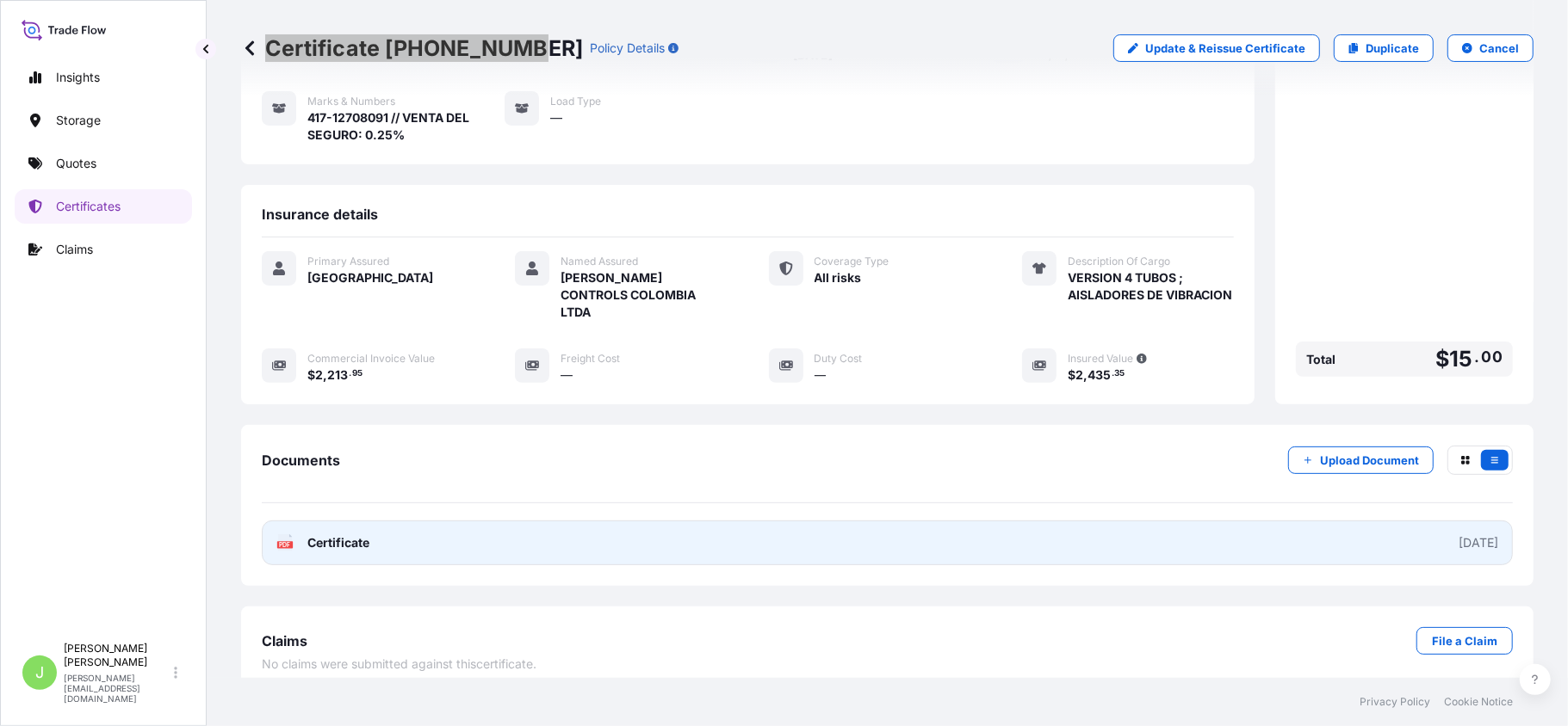
scroll to position [232, 0]
click at [321, 534] on span "Certificate" at bounding box center [338, 542] width 62 height 17
